Goal: Task Accomplishment & Management: Manage account settings

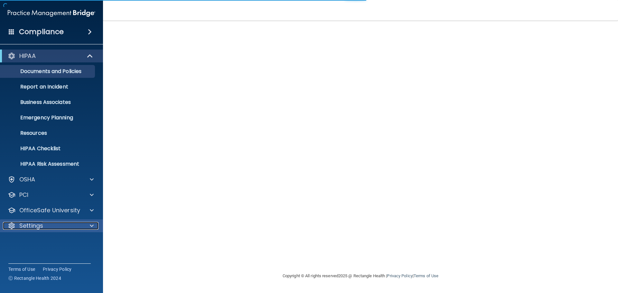
click at [48, 227] on div "Settings" at bounding box center [43, 226] width 80 height 8
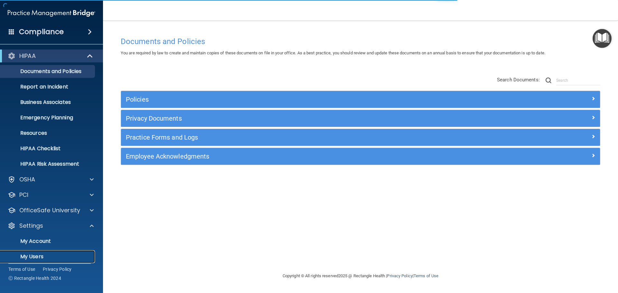
click at [49, 255] on p "My Users" at bounding box center [48, 257] width 88 height 6
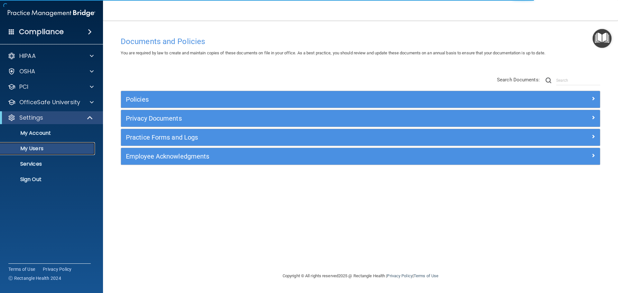
select select "20"
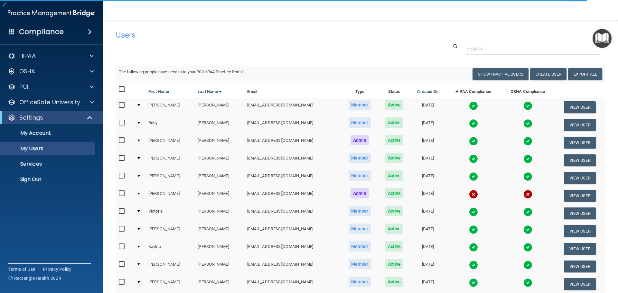
click at [469, 178] on img at bounding box center [473, 176] width 9 height 9
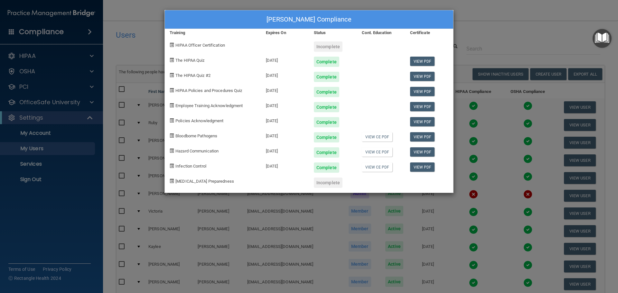
click at [499, 44] on div "[PERSON_NAME] Compliance Training Expires On Status Cont. Education Certificate…" at bounding box center [309, 146] width 618 height 293
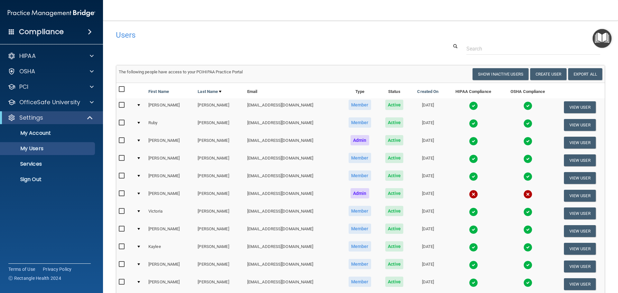
click at [469, 176] on img at bounding box center [473, 176] width 9 height 9
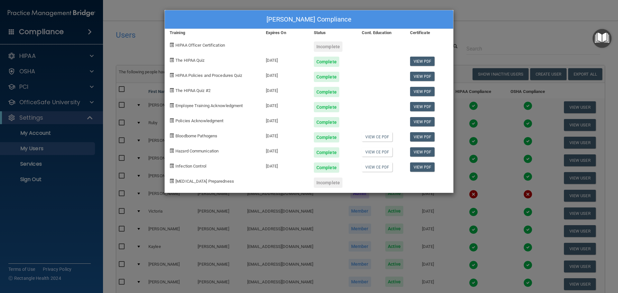
click at [141, 40] on div "[PERSON_NAME] Compliance Training Expires On Status Cont. Education Certificate…" at bounding box center [309, 146] width 618 height 293
